Goal: Task Accomplishment & Management: Use online tool/utility

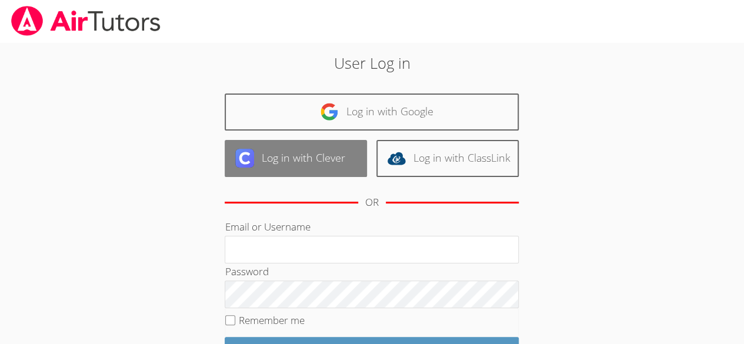
scroll to position [112, 0]
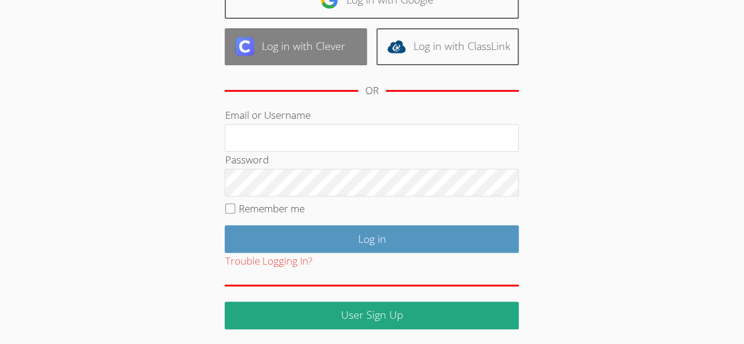
click at [279, 41] on link "Log in with Clever" at bounding box center [296, 46] width 142 height 37
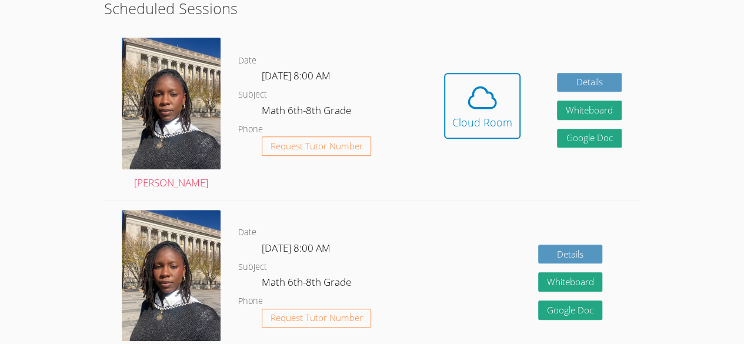
scroll to position [236, 0]
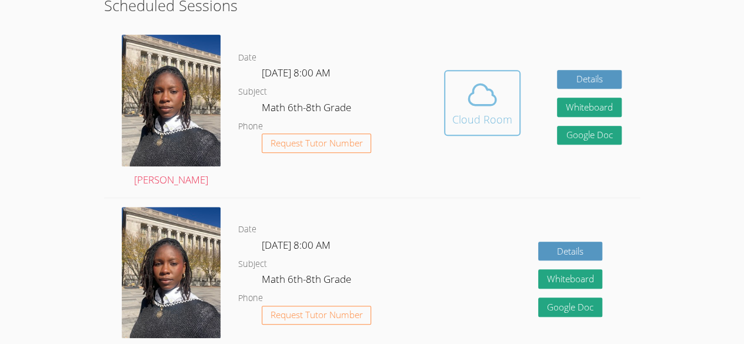
click at [495, 113] on div "Cloud Room" at bounding box center [482, 119] width 60 height 16
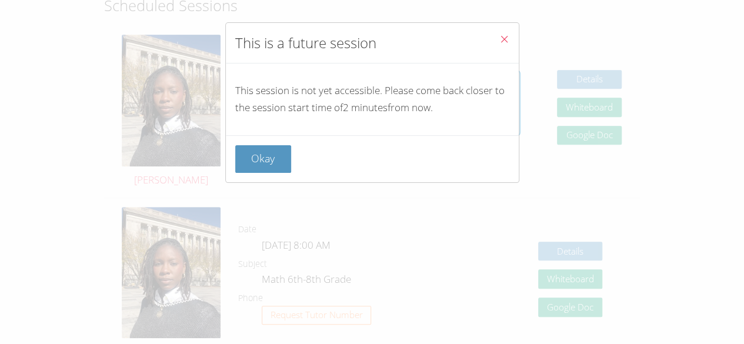
click at [499, 36] on icon "Close" at bounding box center [504, 39] width 10 height 10
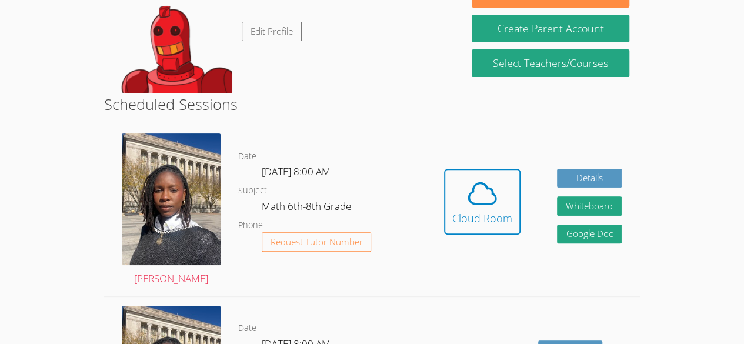
scroll to position [0, 0]
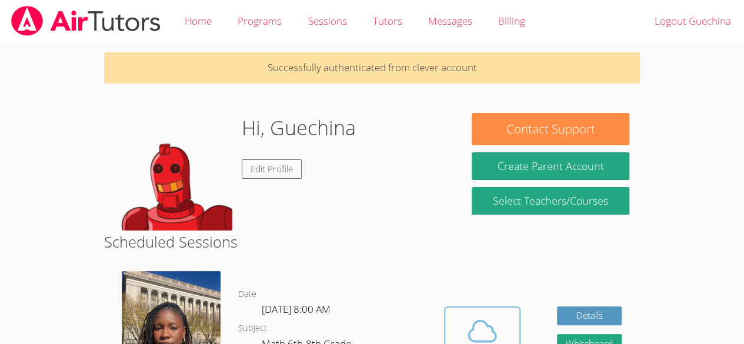
click at [479, 326] on icon at bounding box center [482, 331] width 33 height 33
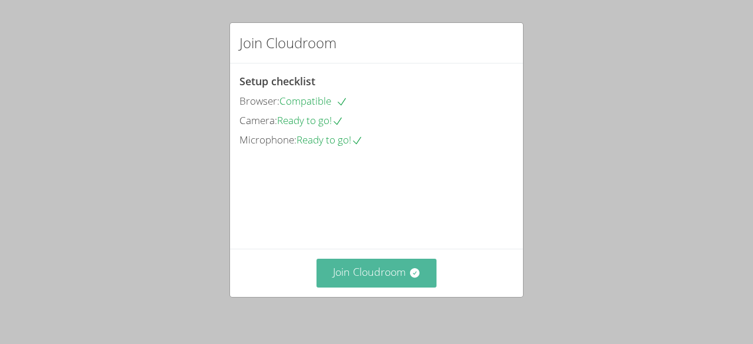
click at [362, 283] on button "Join Cloudroom" at bounding box center [376, 273] width 121 height 29
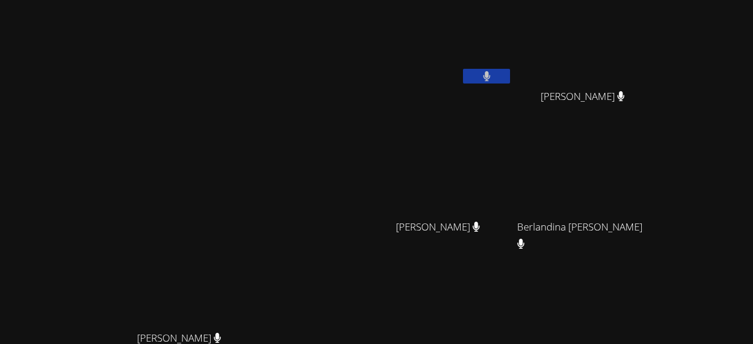
scroll to position [150, 0]
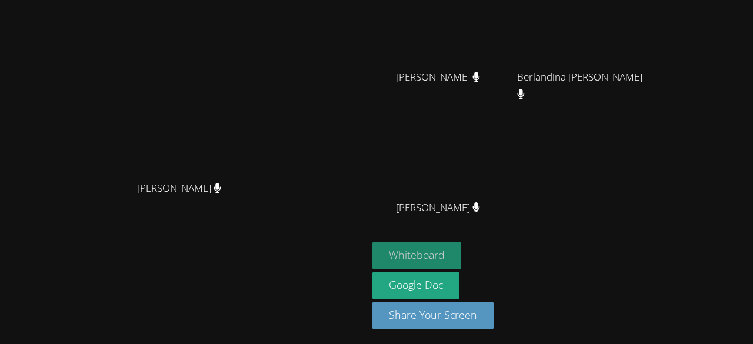
click at [461, 259] on button "Whiteboard" at bounding box center [416, 256] width 89 height 28
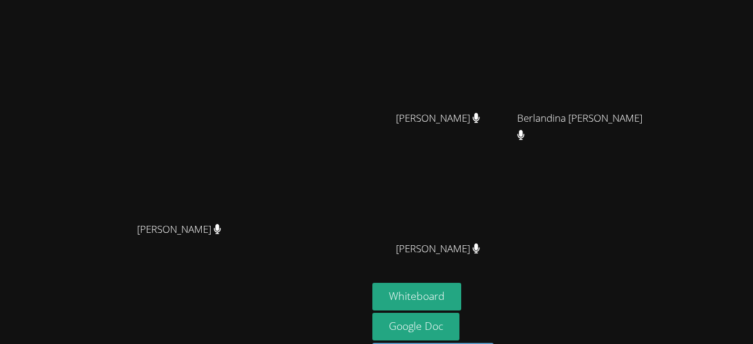
scroll to position [0, 0]
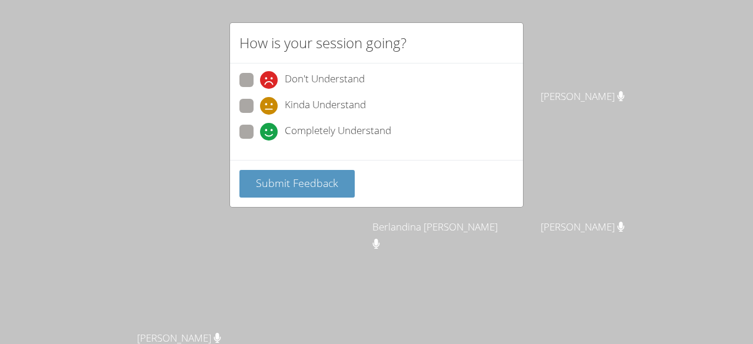
click at [635, 161] on div "How is your session going? Don't Understand Kinda Understand Completely Underst…" at bounding box center [376, 172] width 753 height 344
click at [342, 102] on span "Kinda Understand" at bounding box center [325, 106] width 81 height 18
click at [270, 102] on input "Kinda Understand" at bounding box center [265, 104] width 10 height 10
radio input "true"
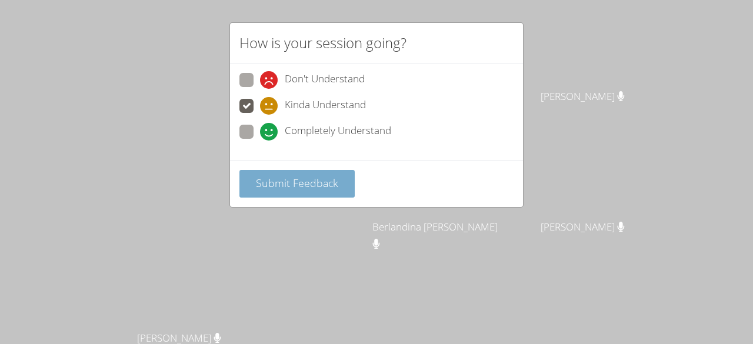
click at [304, 180] on span "Submit Feedback" at bounding box center [297, 183] width 82 height 14
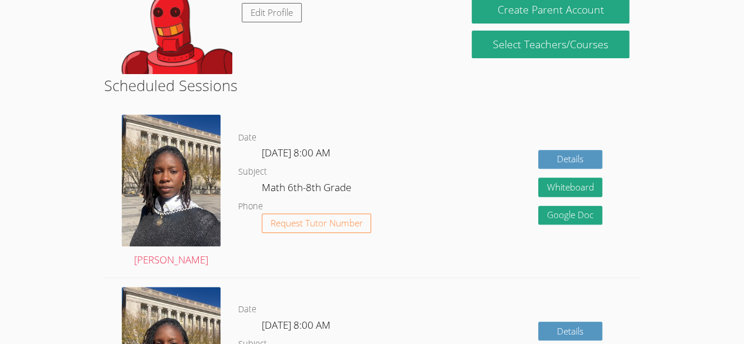
scroll to position [155, 0]
